Goal: Information Seeking & Learning: Learn about a topic

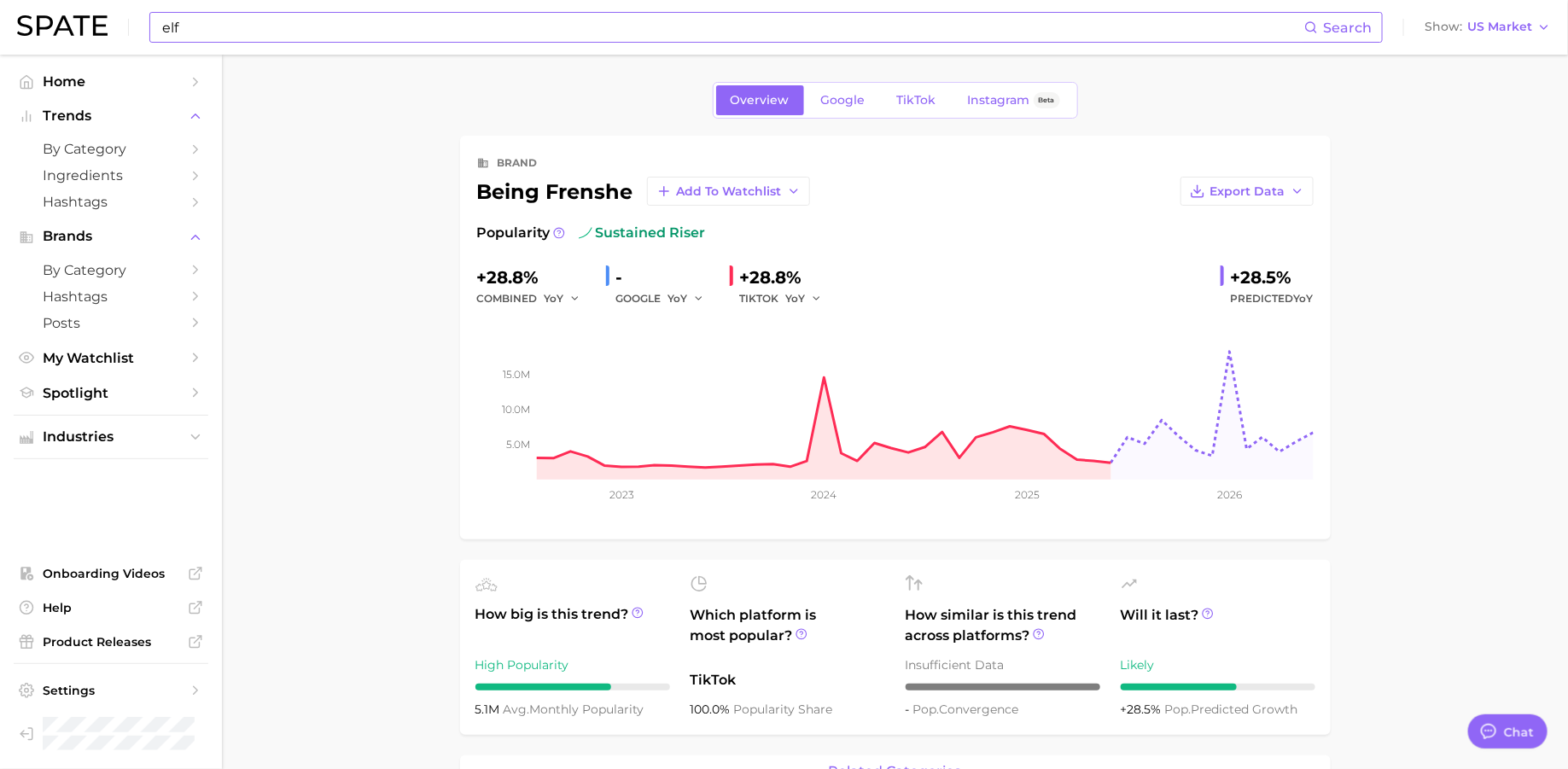
click at [520, 29] on input "elf" at bounding box center [733, 28] width 1143 height 29
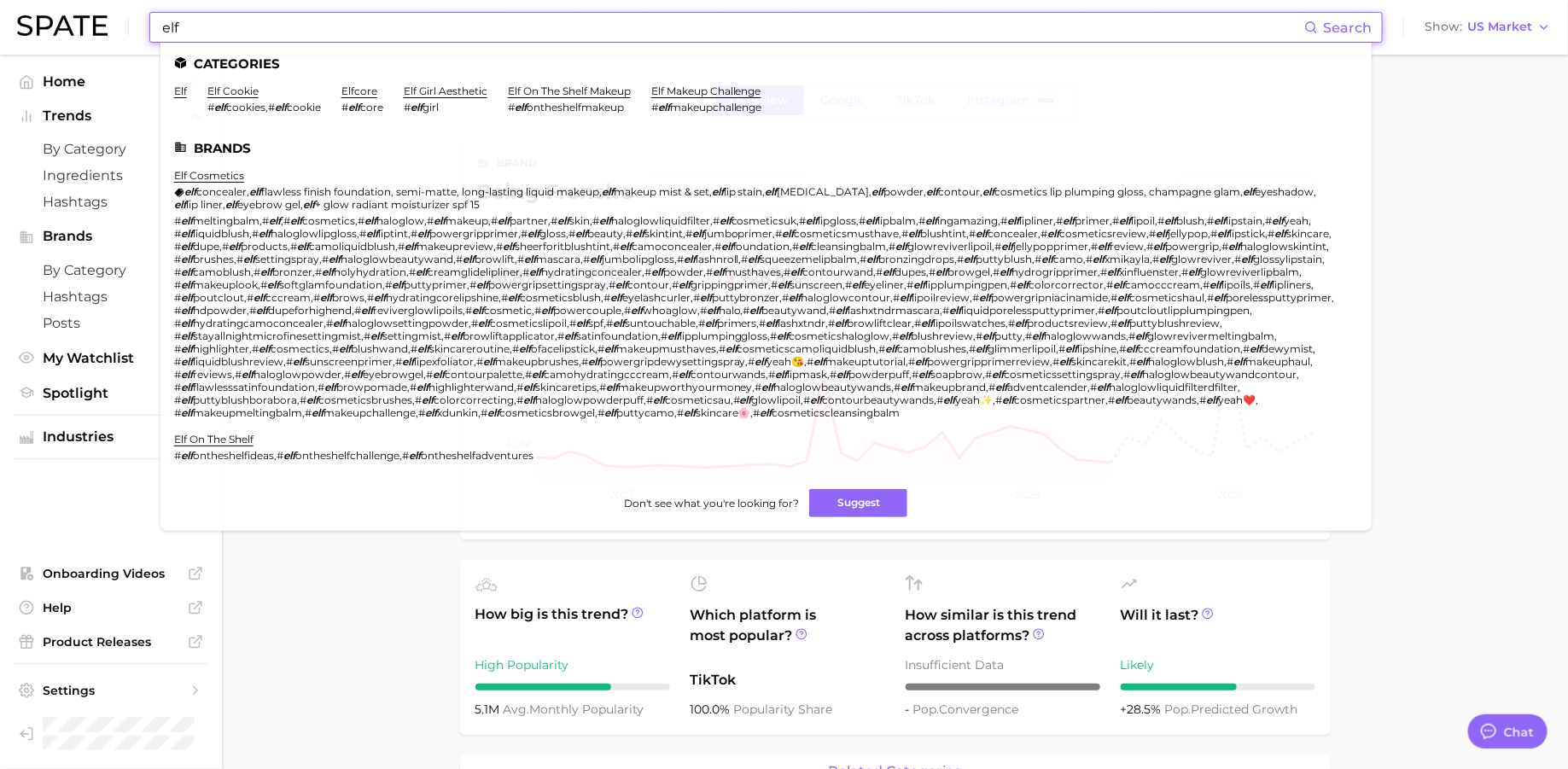
click at [520, 29] on input "elf" at bounding box center [733, 28] width 1143 height 29
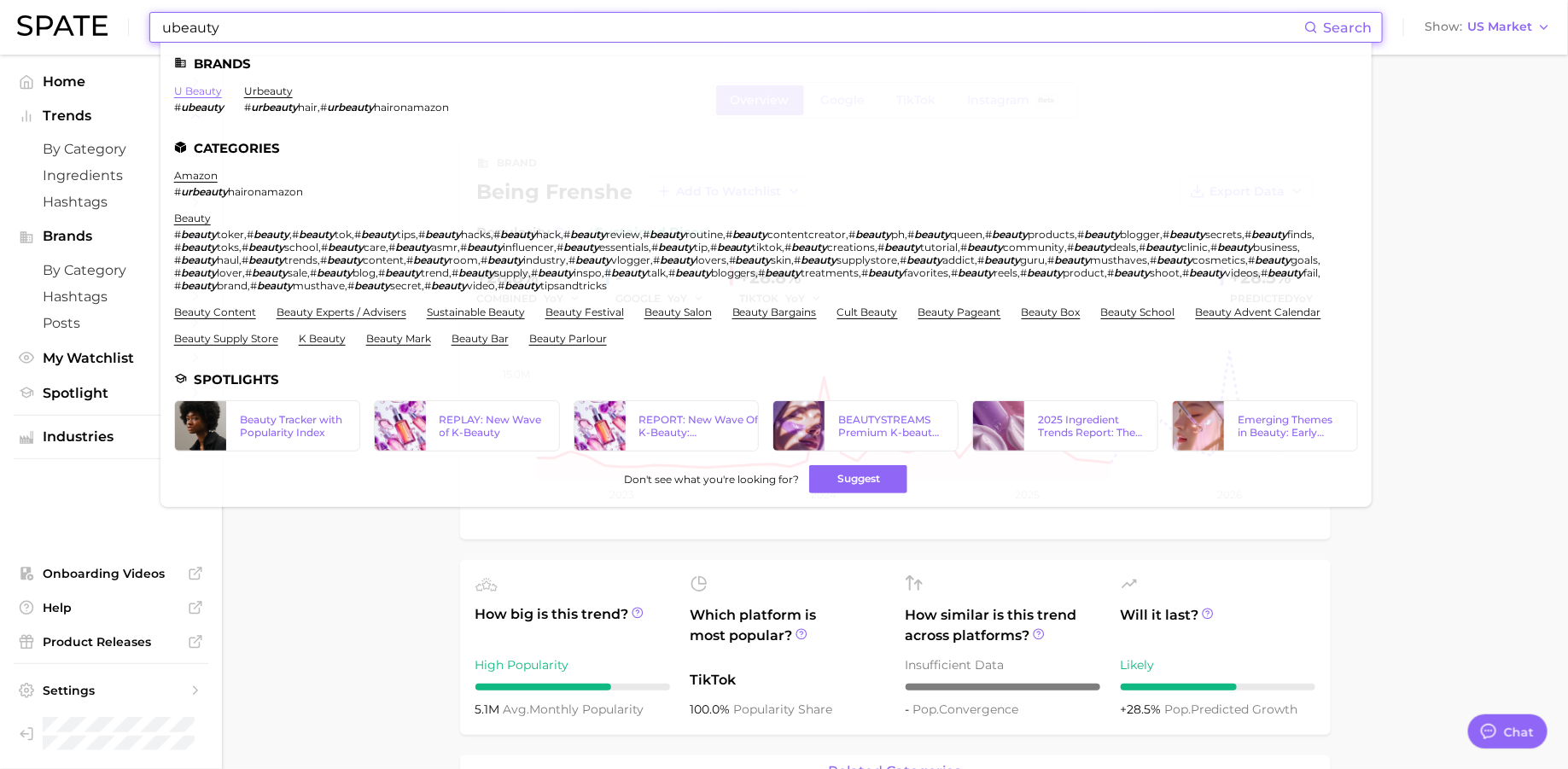
type input "ubeauty"
click at [198, 88] on link "u beauty" at bounding box center [198, 91] width 48 height 13
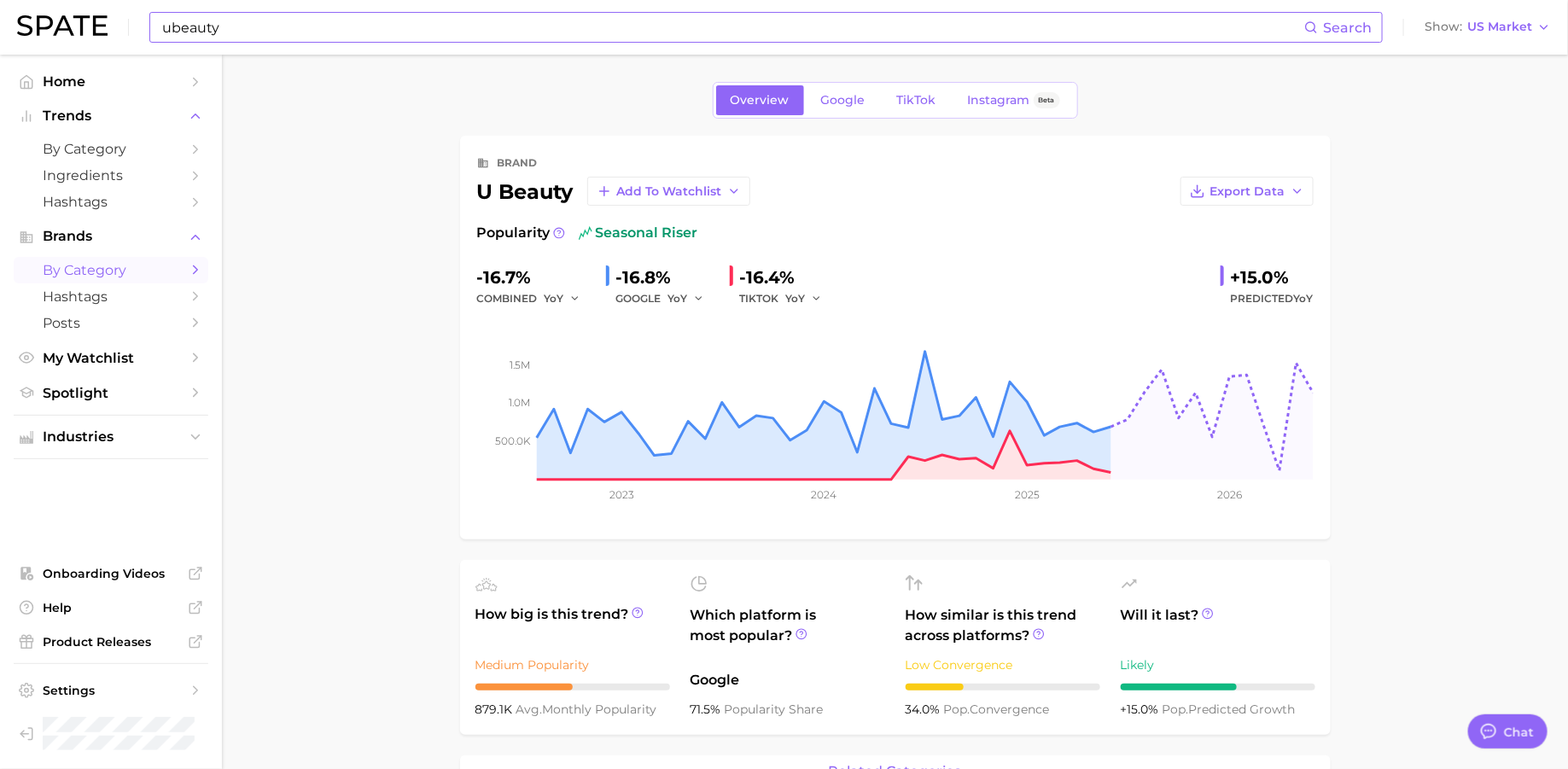
click at [90, 272] on span "by Category" at bounding box center [110, 270] width 137 height 17
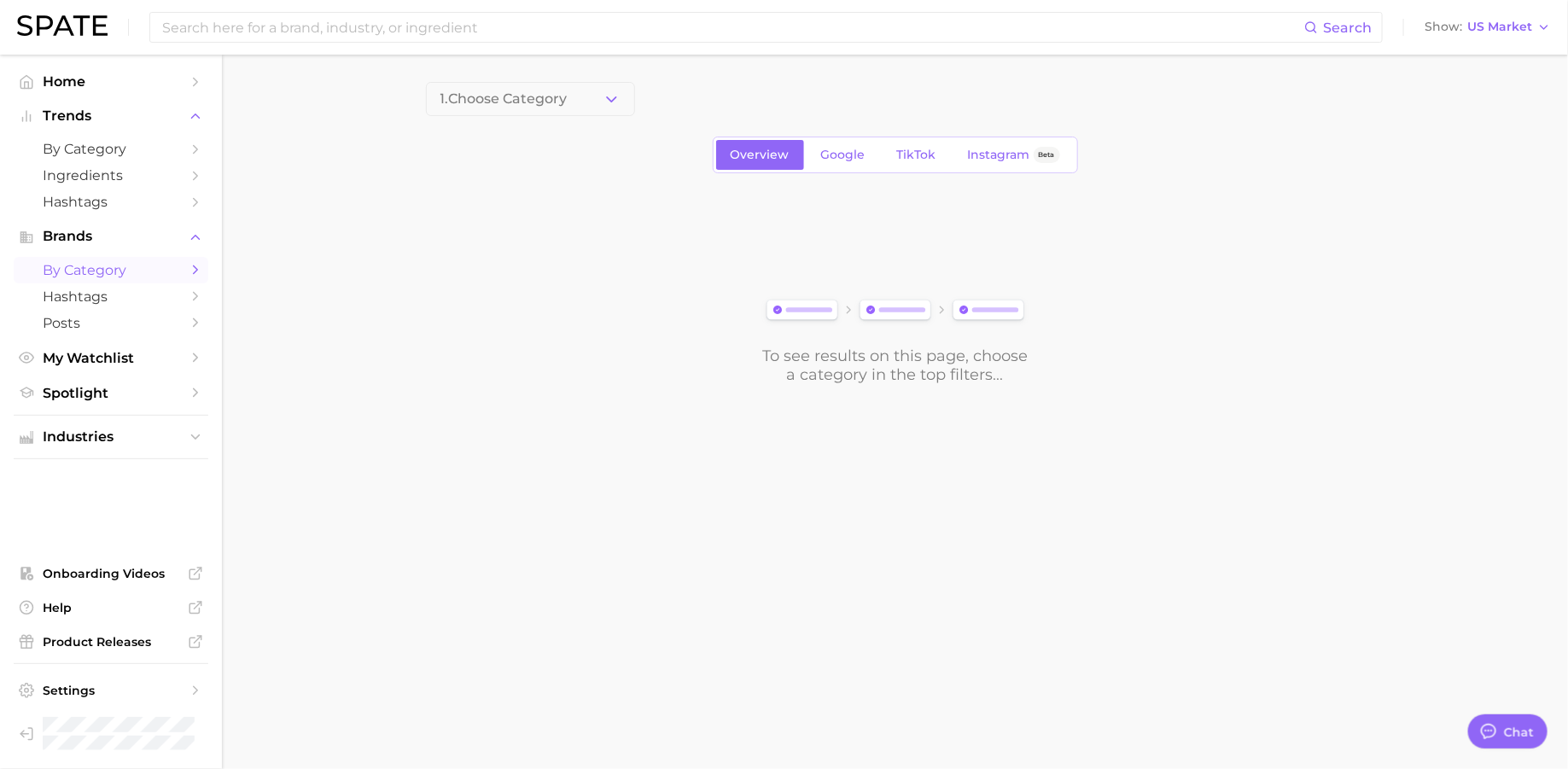
click at [502, 91] on span "1. Choose Category" at bounding box center [504, 98] width 127 height 16
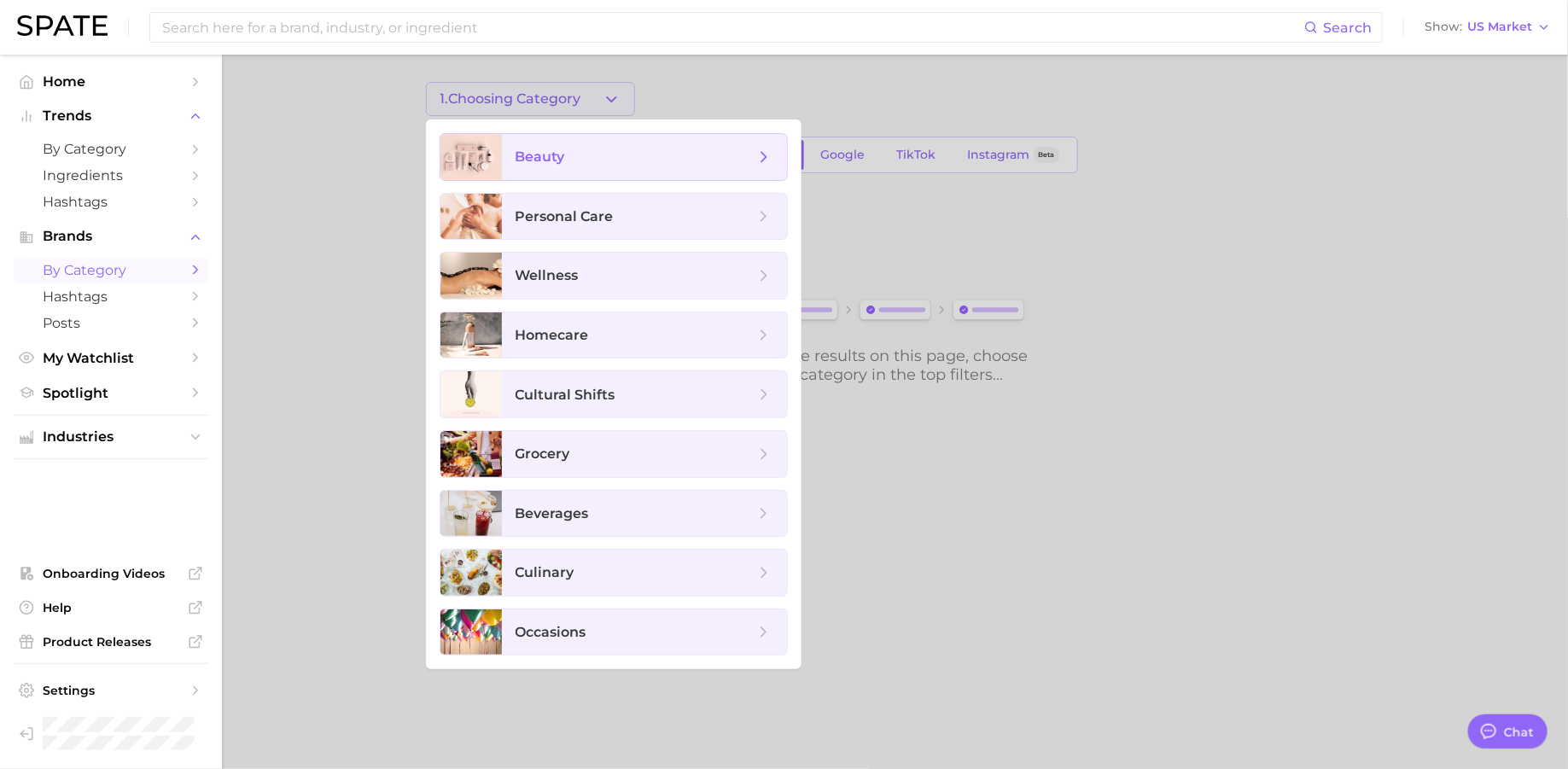
click at [516, 164] on span "beauty" at bounding box center [635, 157] width 239 height 18
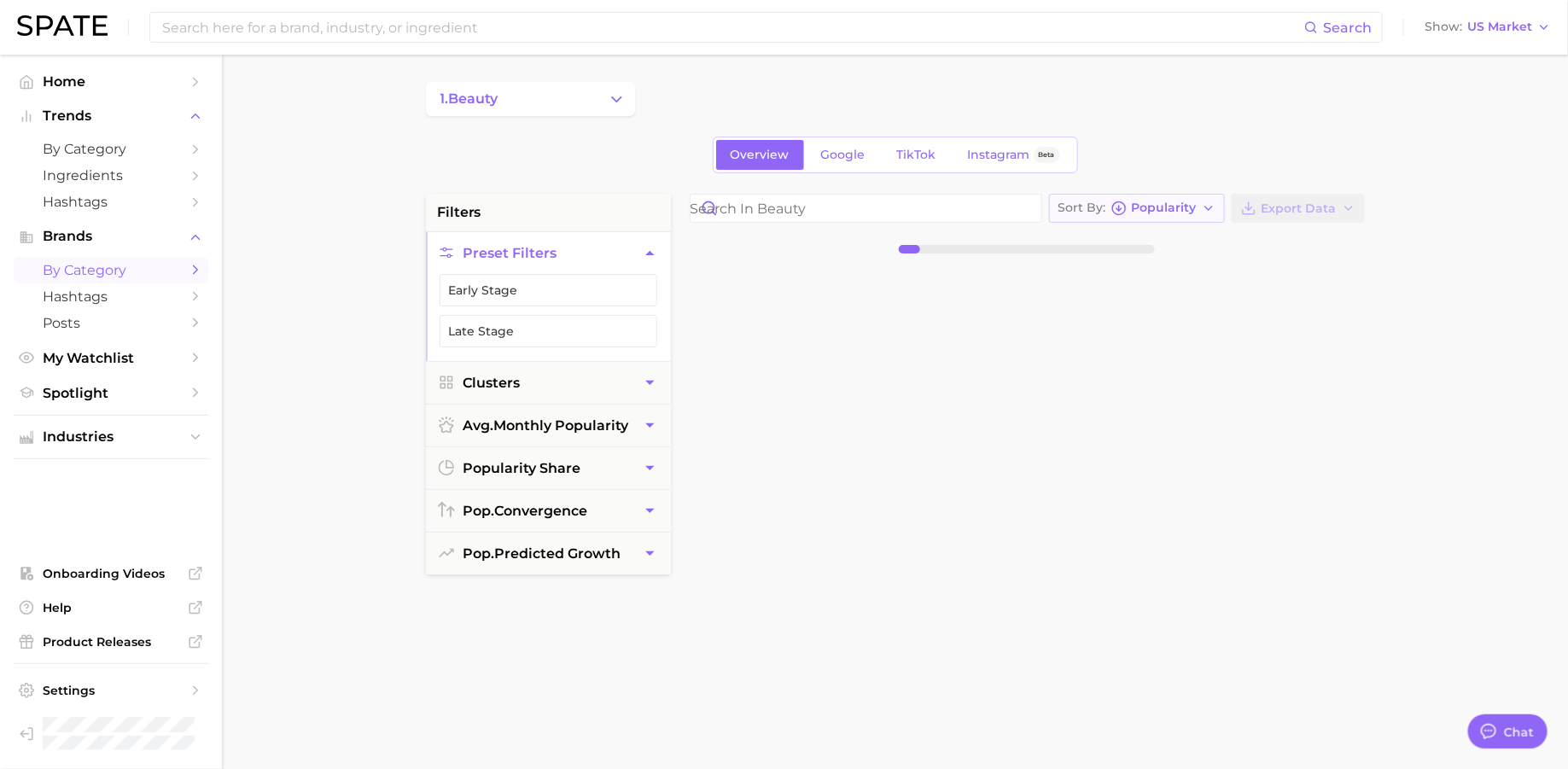
click at [1175, 206] on span "Popularity" at bounding box center [1164, 208] width 65 height 9
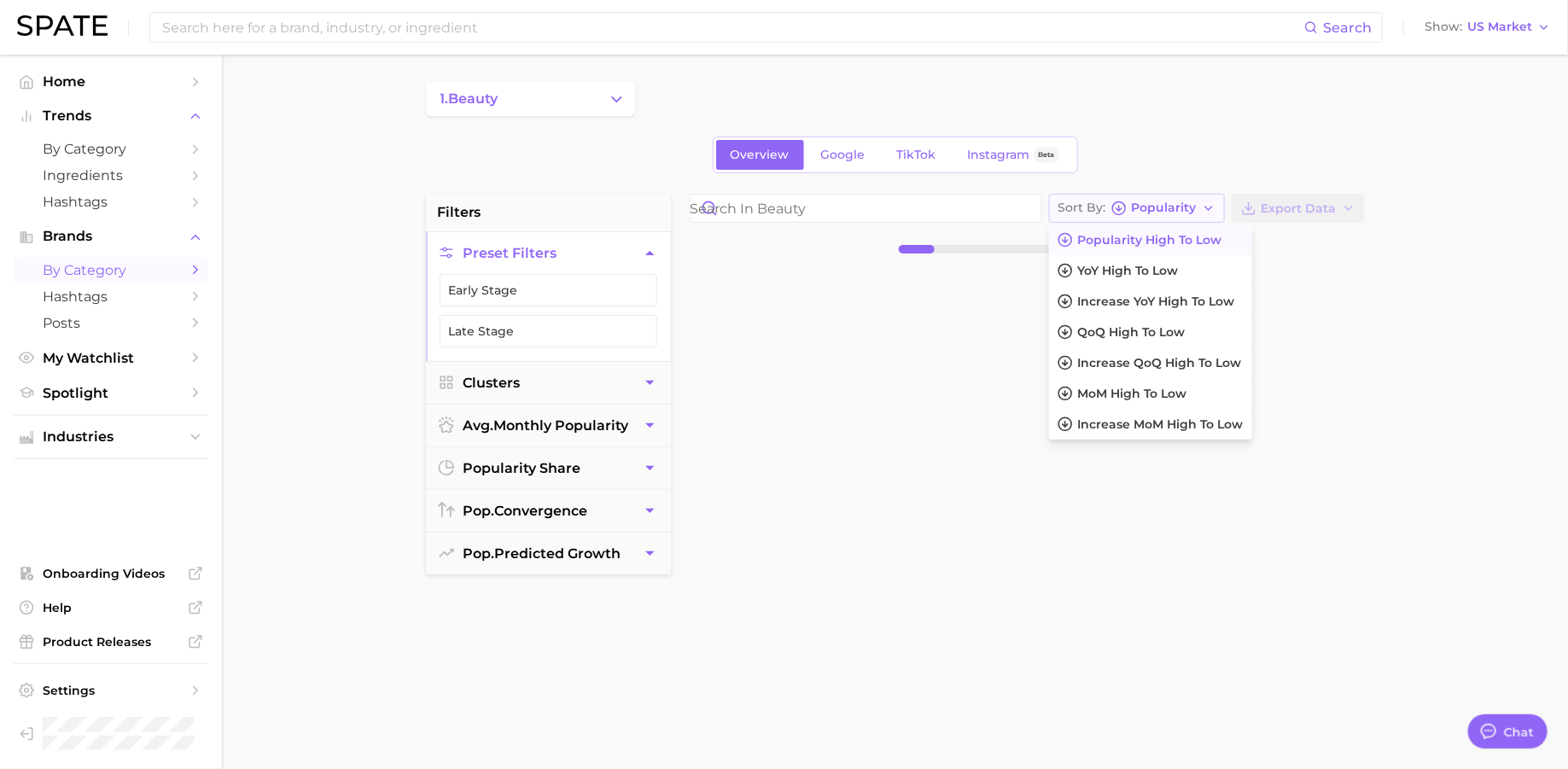
click at [1183, 213] on div "Sort By Popularity" at bounding box center [1127, 208] width 138 height 16
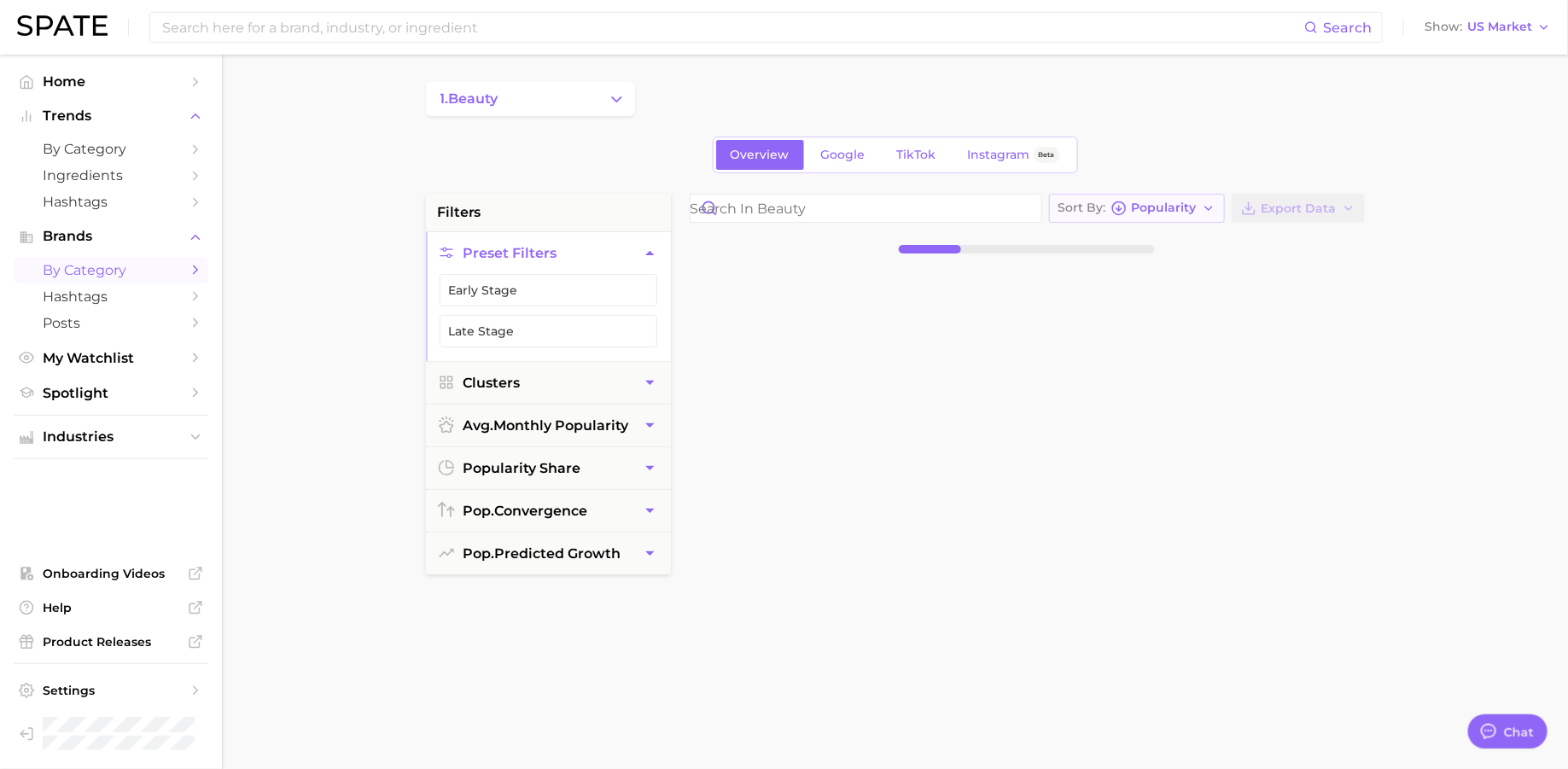
click at [1176, 204] on span "Popularity" at bounding box center [1164, 208] width 65 height 9
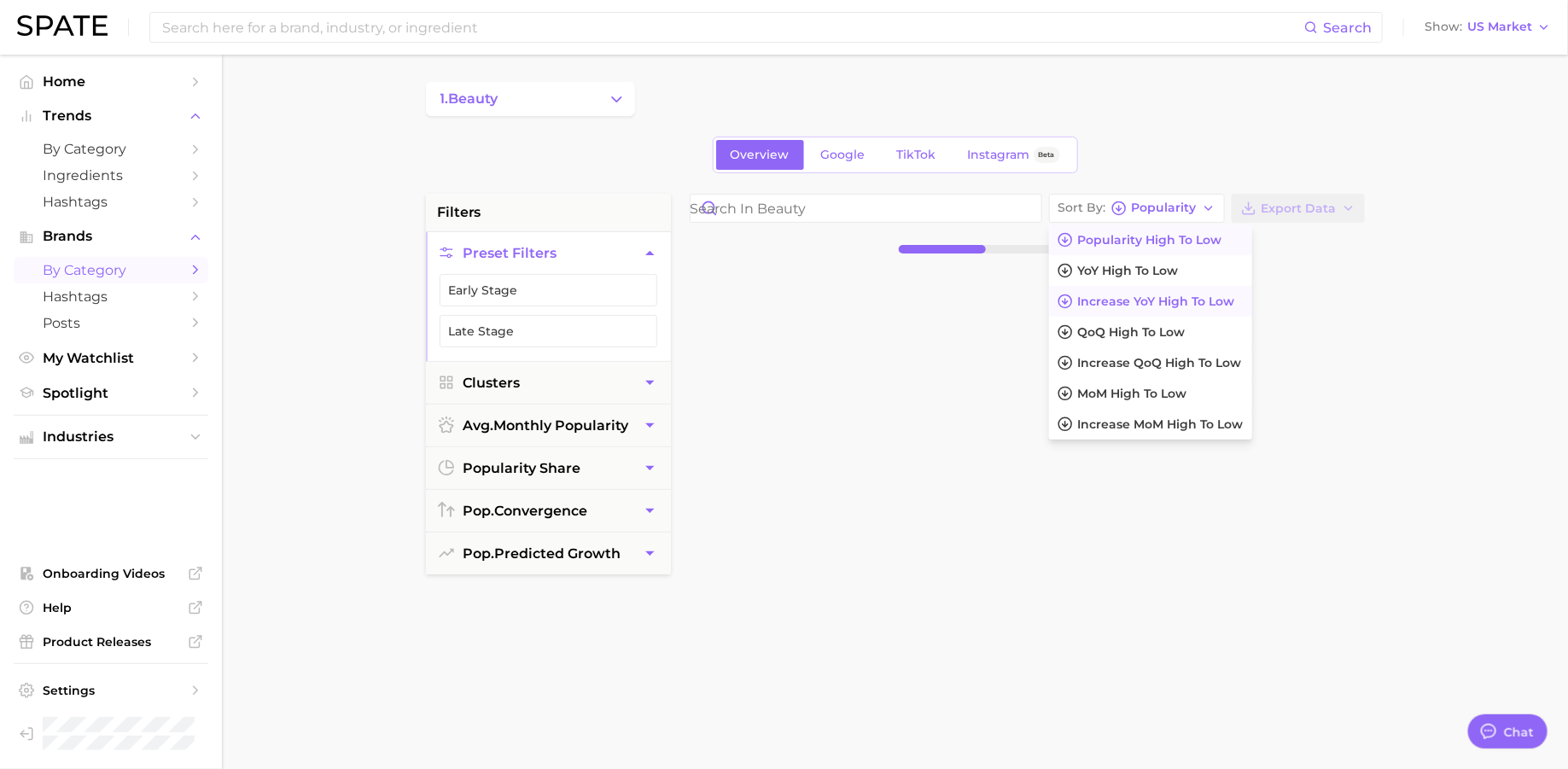
click at [1142, 299] on span "Increase YoY high to low" at bounding box center [1156, 301] width 157 height 15
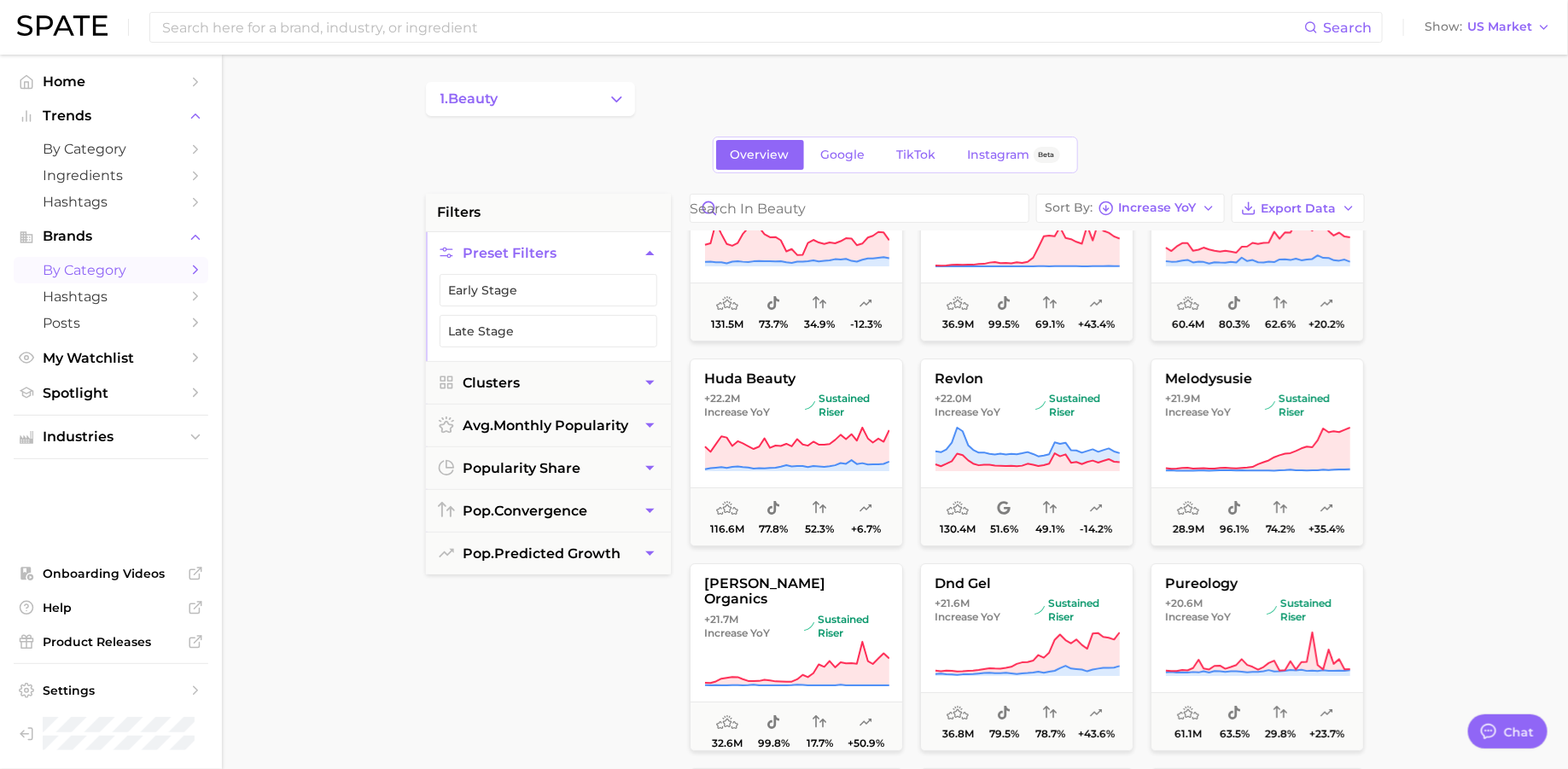
scroll to position [2953, 0]
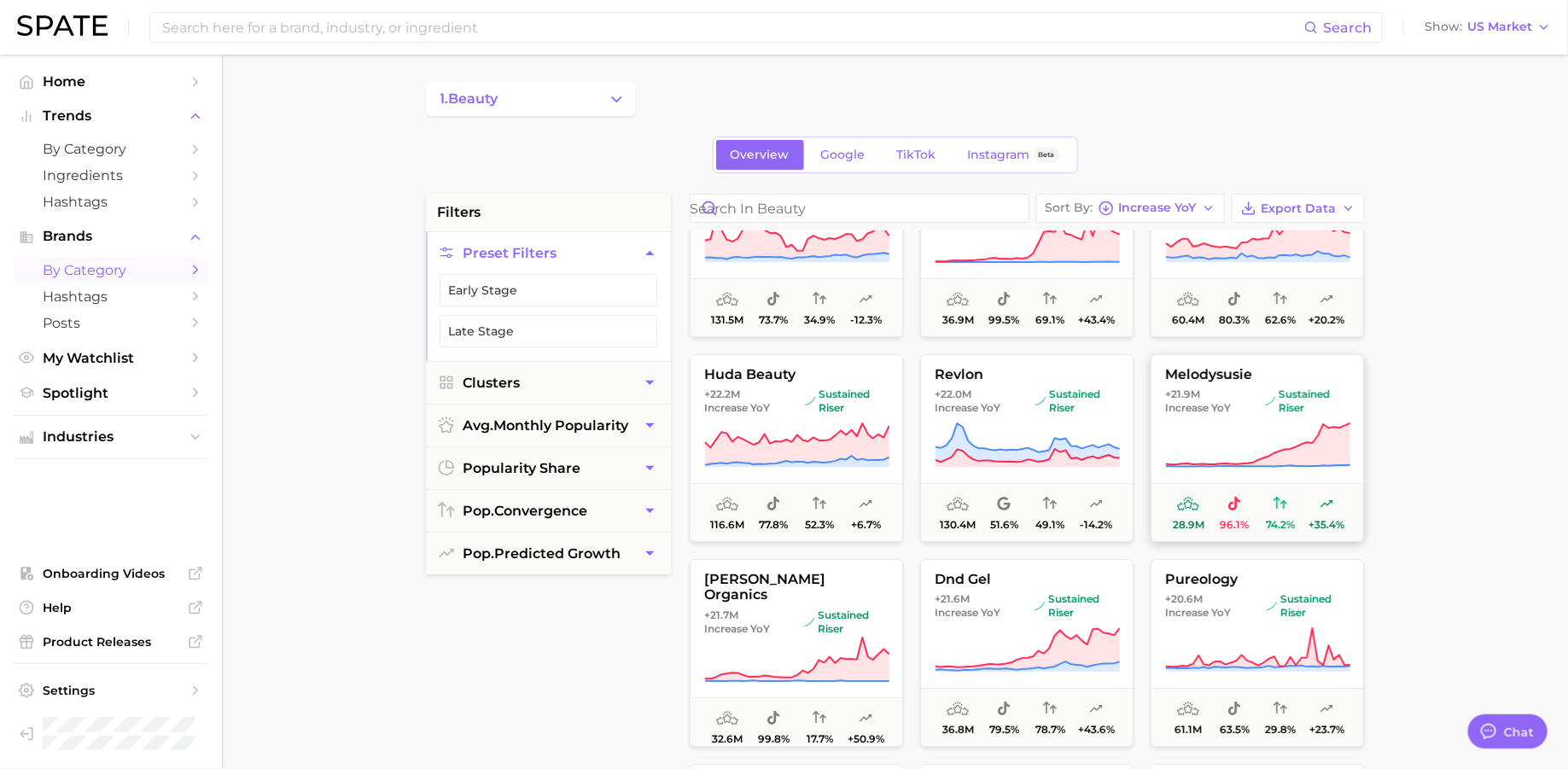
click at [1249, 373] on span "melodysusie" at bounding box center [1257, 374] width 211 height 16
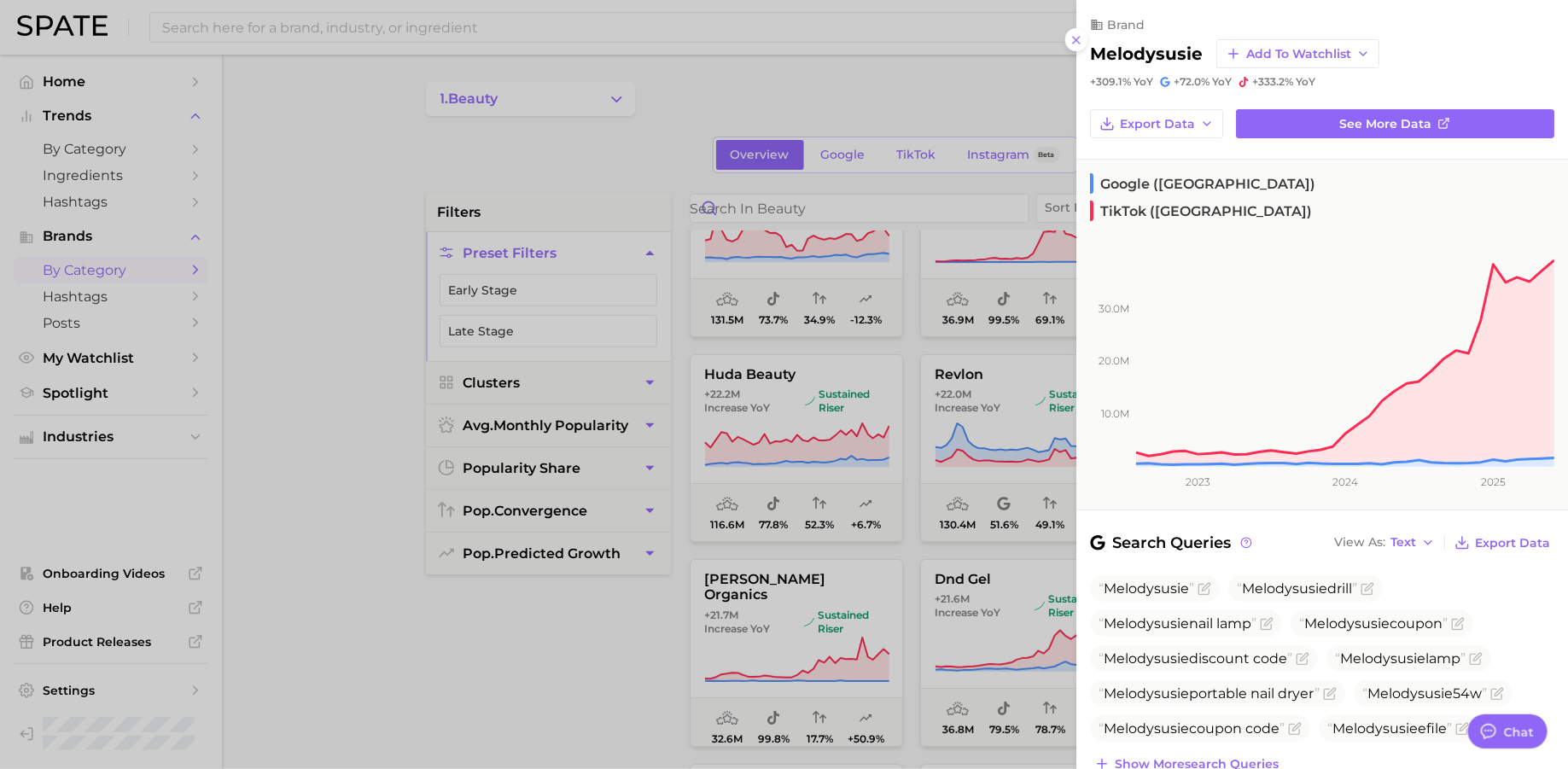
click at [929, 474] on div at bounding box center [784, 384] width 1568 height 769
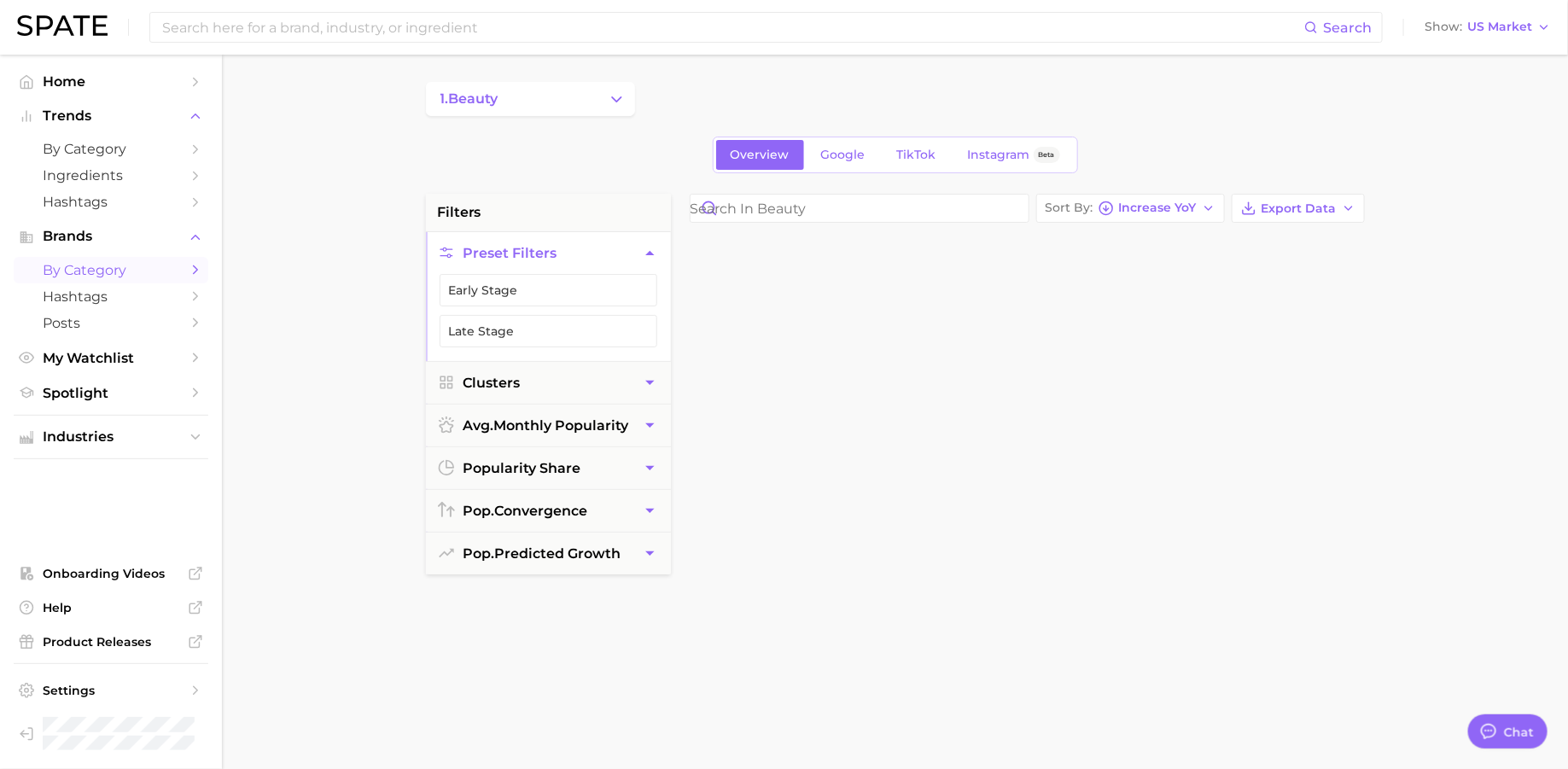
scroll to position [0, 0]
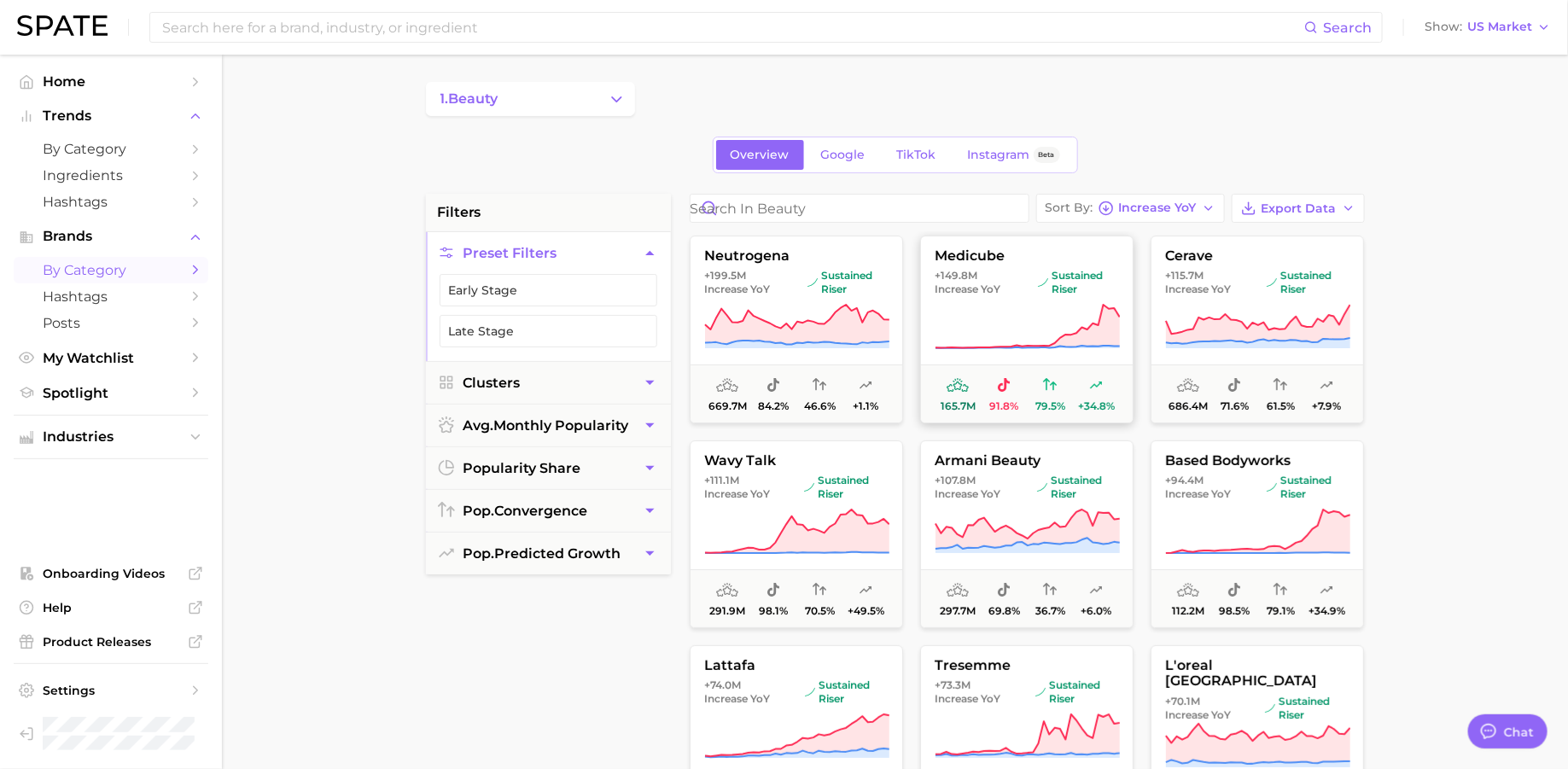
click at [1029, 328] on icon at bounding box center [1027, 327] width 185 height 48
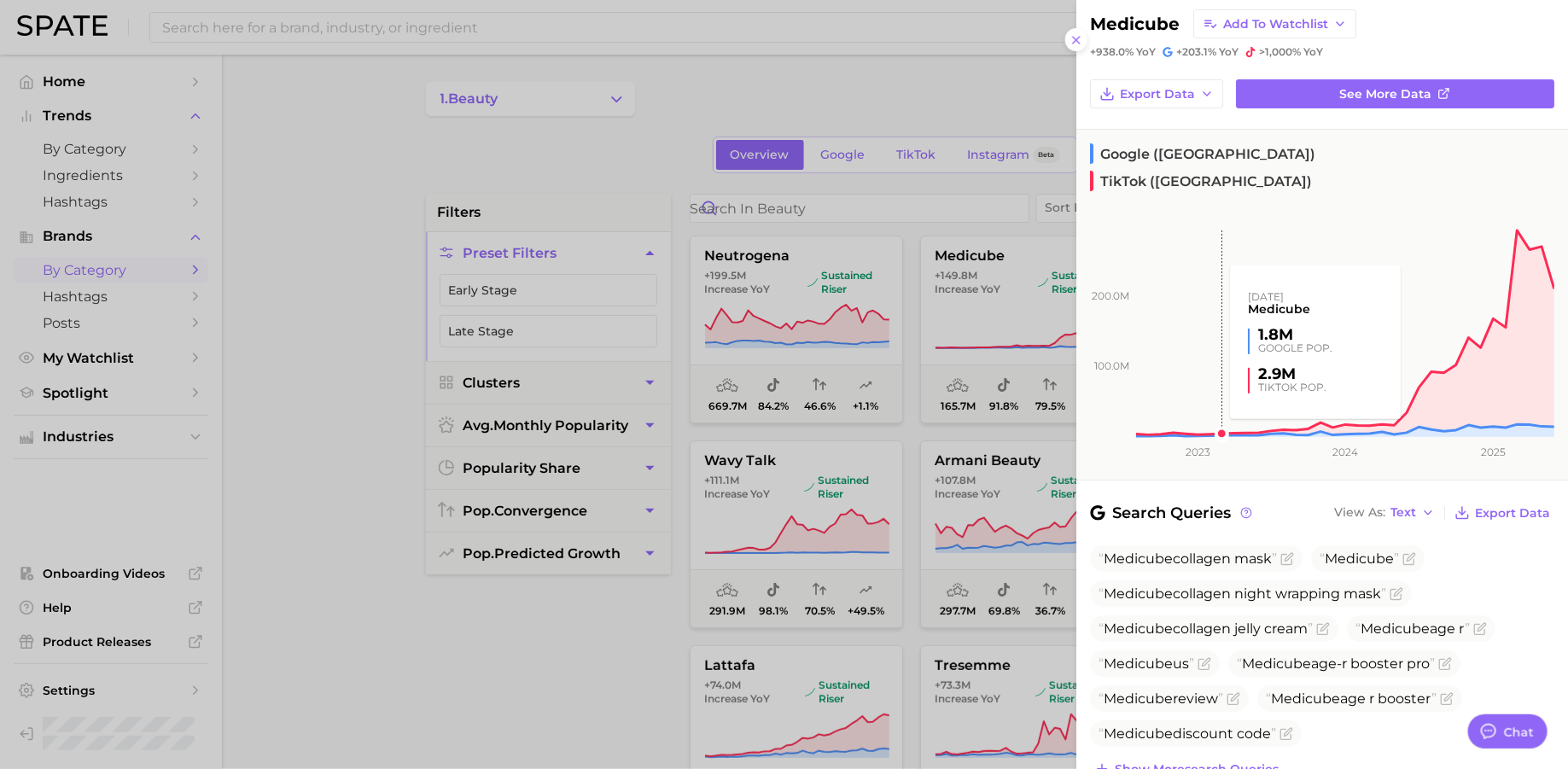
scroll to position [58, 0]
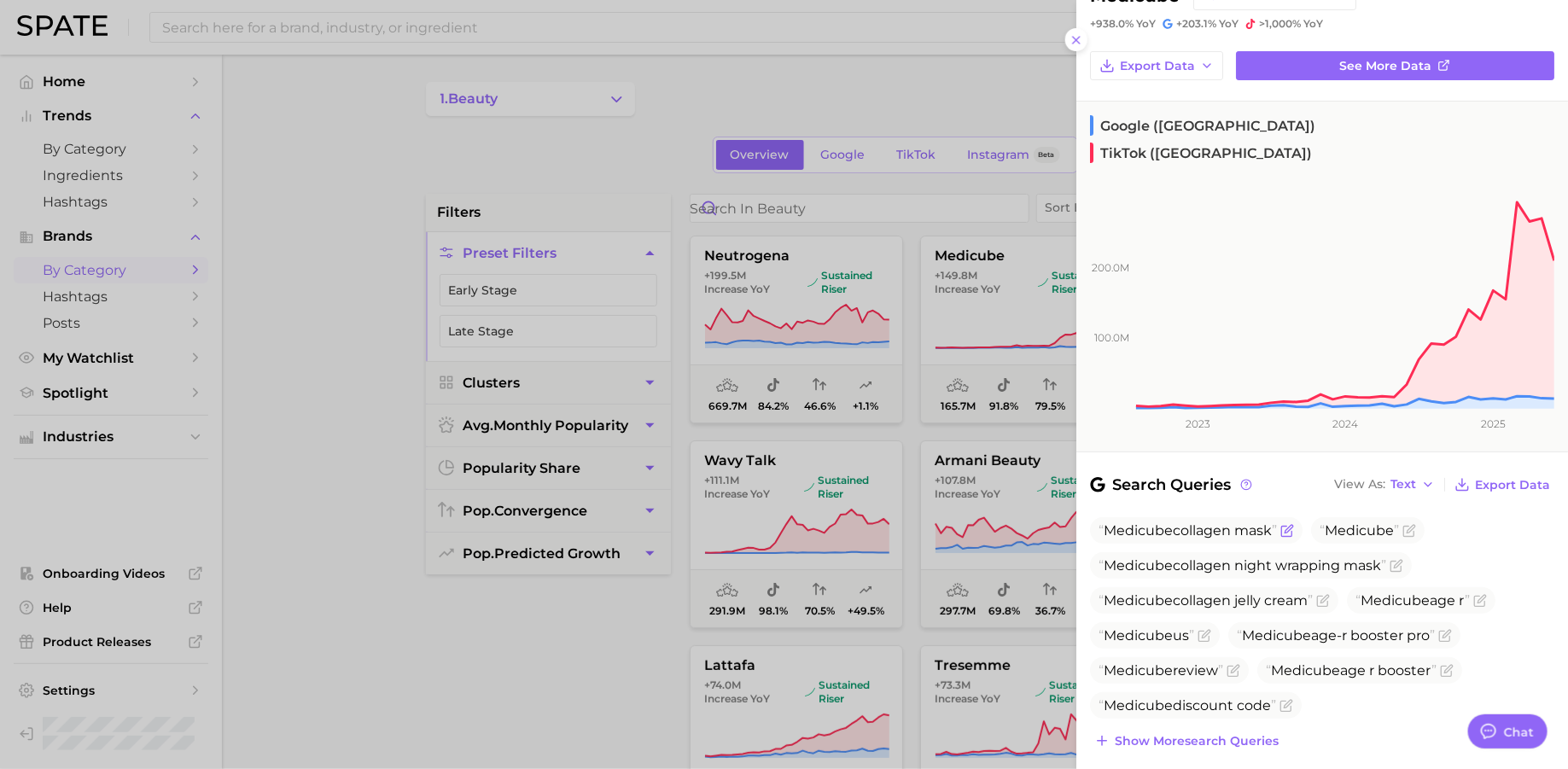
click at [1171, 522] on span "Medicube" at bounding box center [1138, 530] width 69 height 17
copy span "Medicube collagen mask"
click at [1039, 538] on div at bounding box center [784, 384] width 1568 height 769
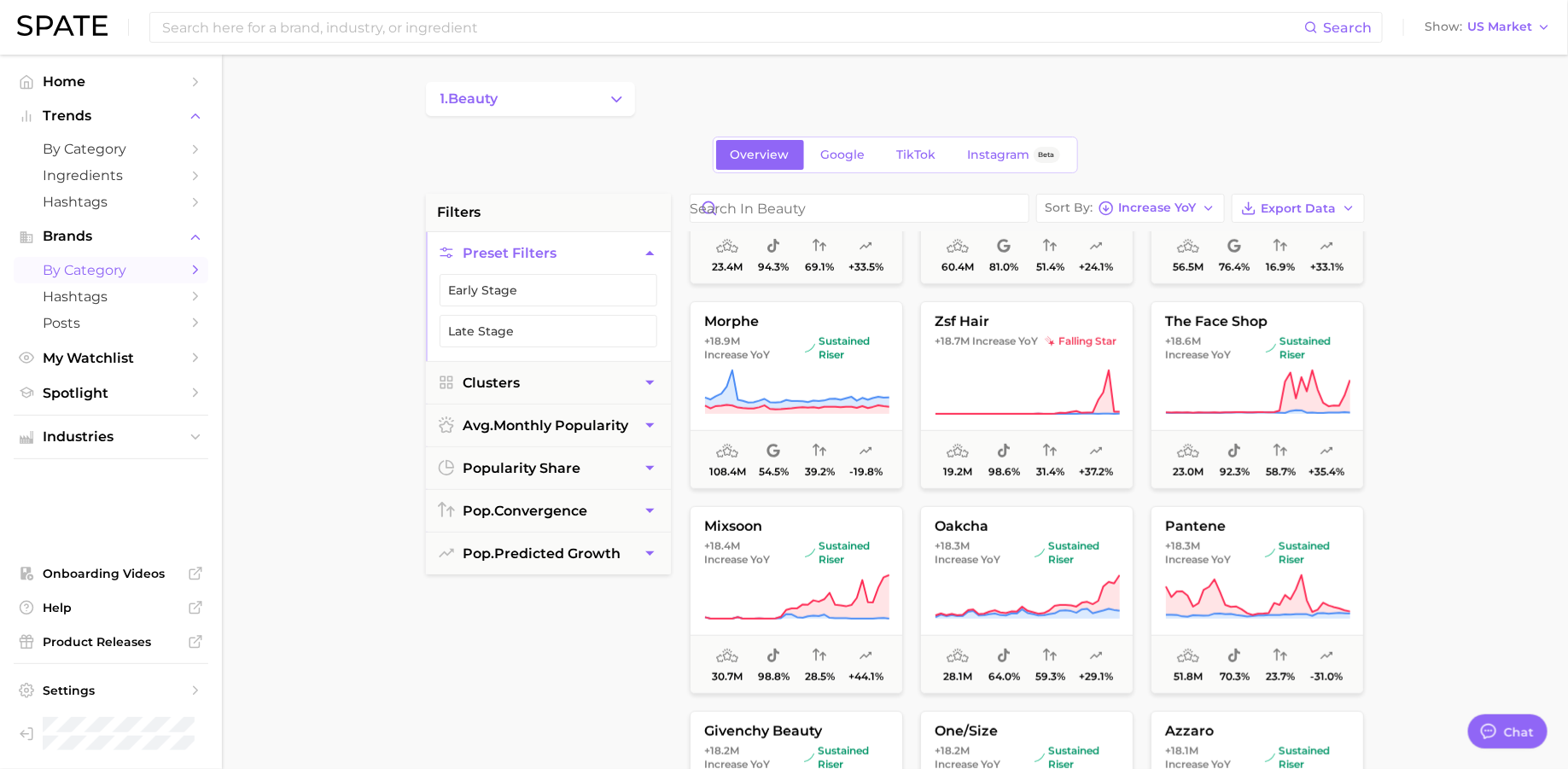
scroll to position [3625, 0]
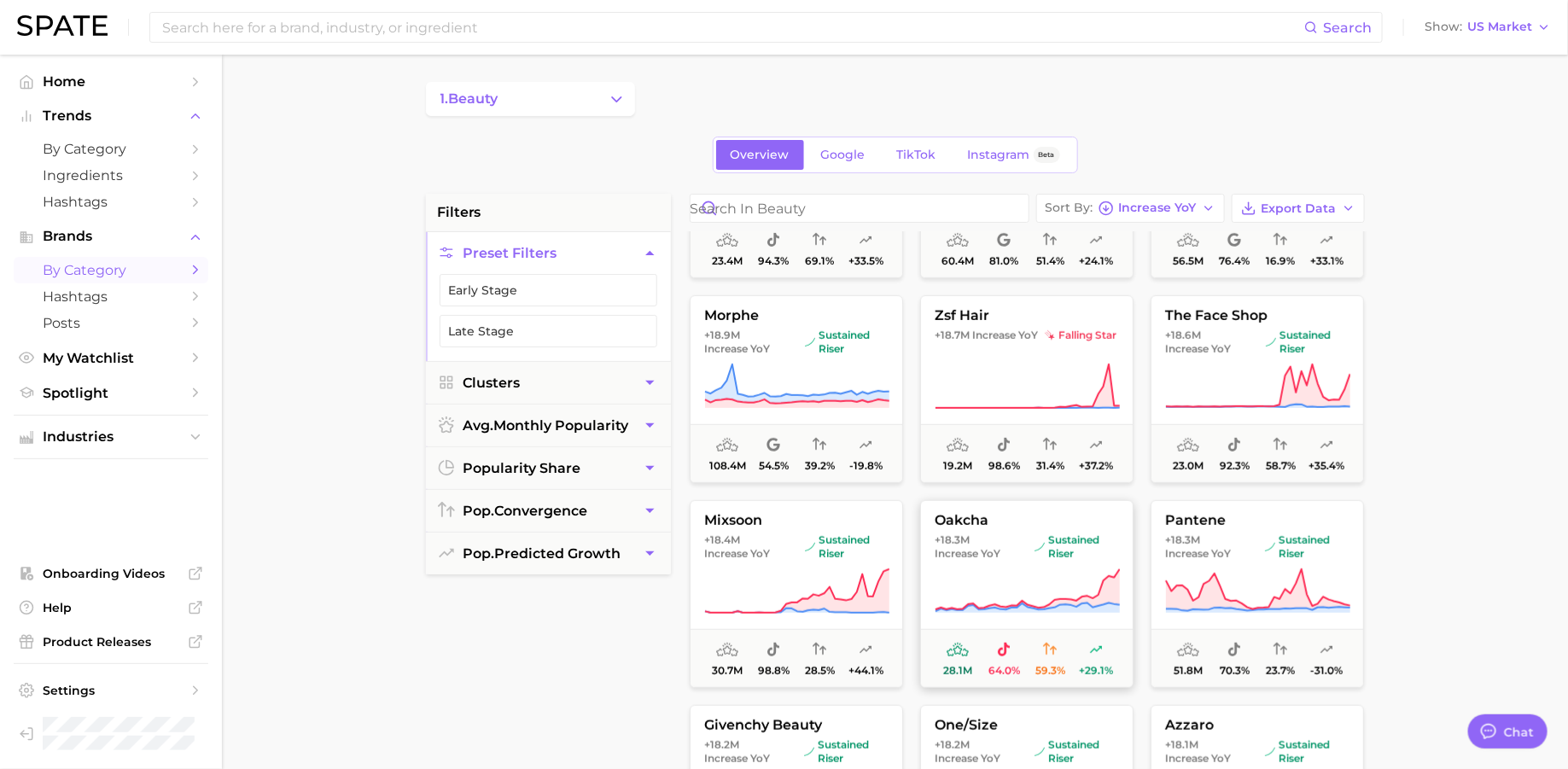
click at [1019, 587] on icon at bounding box center [1027, 591] width 185 height 48
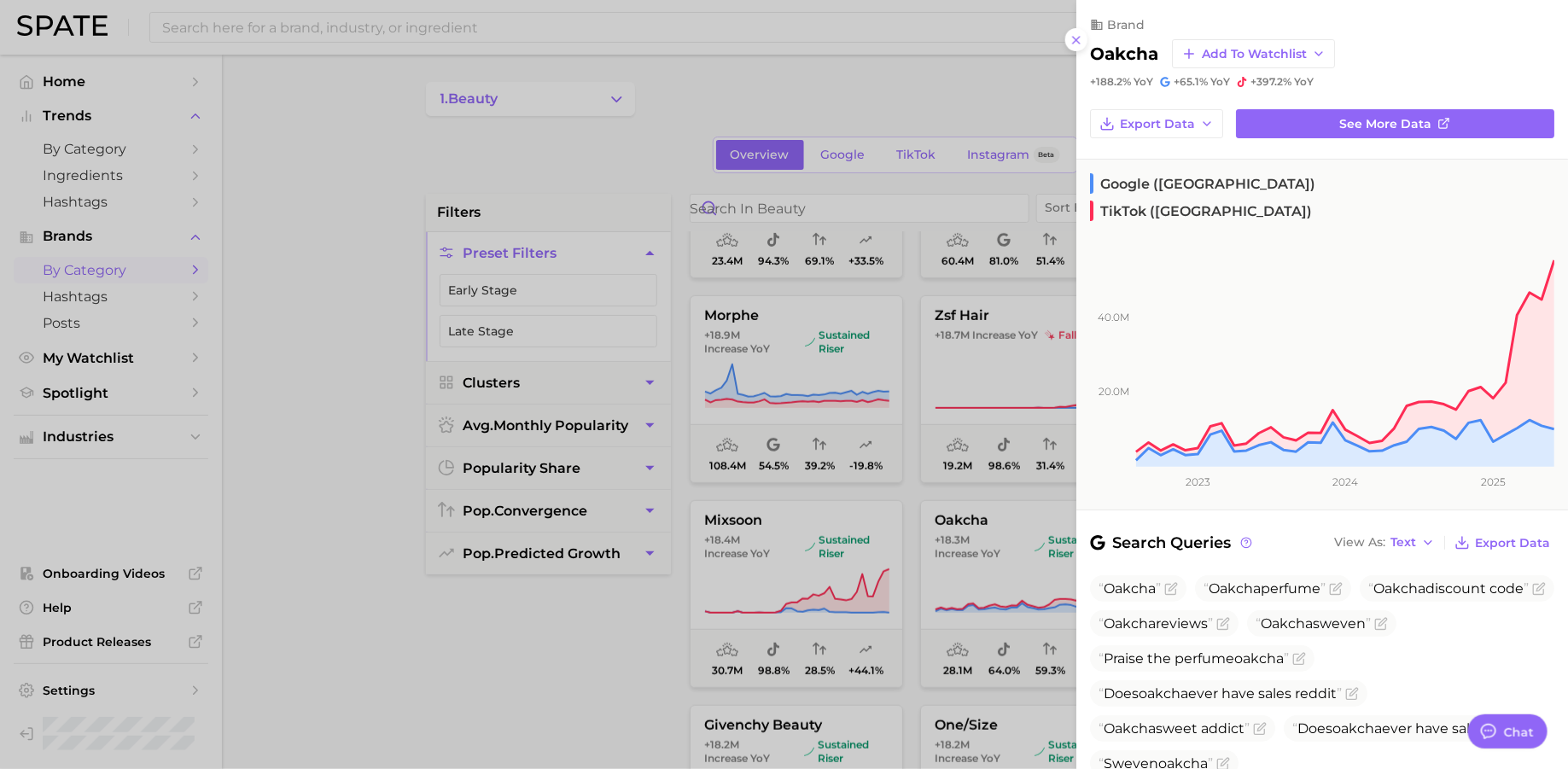
click at [983, 579] on div at bounding box center [784, 384] width 1568 height 769
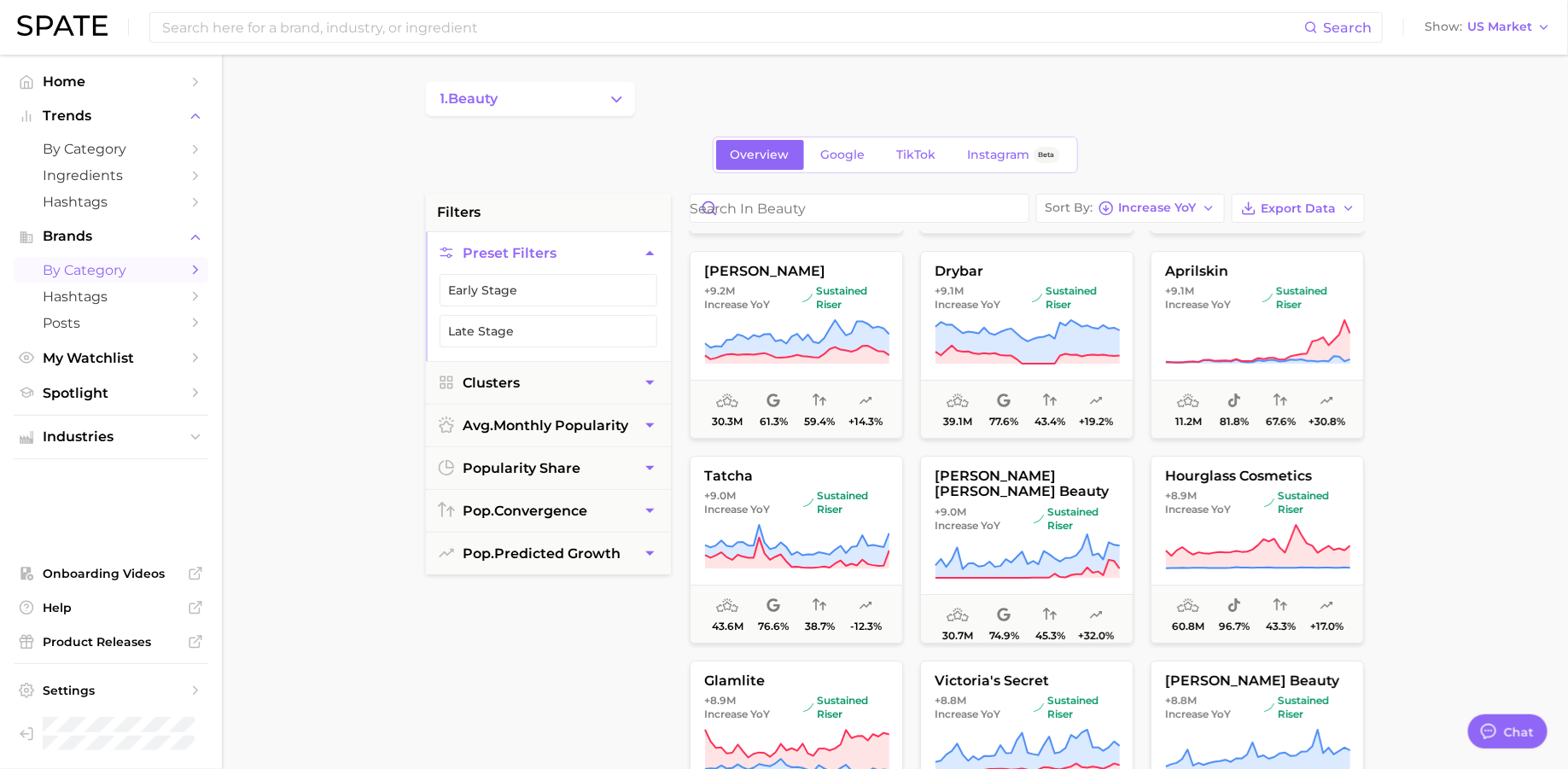
scroll to position [9211, 0]
